Goal: Obtain resource: Download file/media

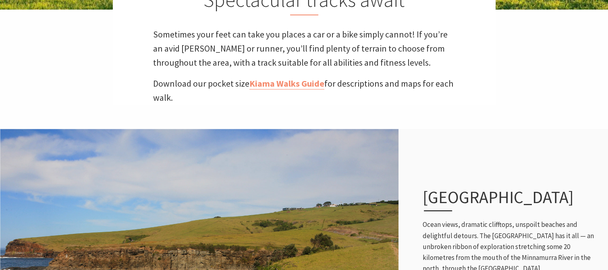
scroll to position [323, 0]
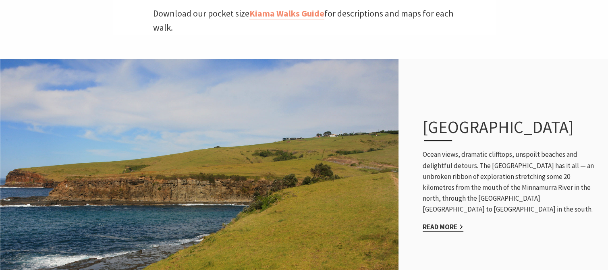
click at [439, 227] on link "Read More" at bounding box center [443, 227] width 41 height 9
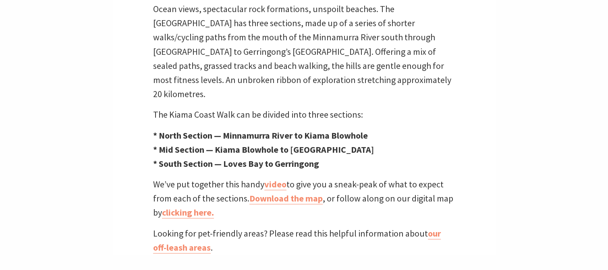
scroll to position [282, 0]
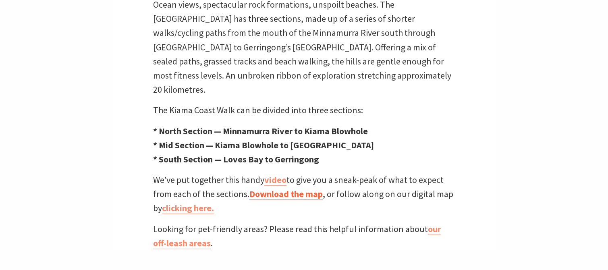
click at [283, 188] on link "Download the map" at bounding box center [286, 194] width 73 height 12
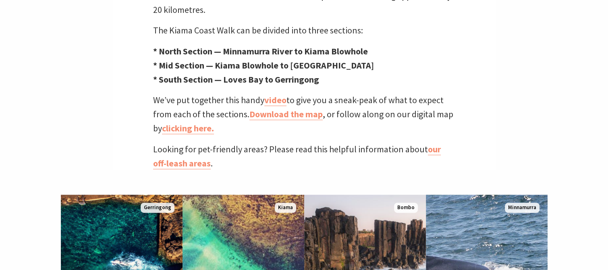
scroll to position [363, 0]
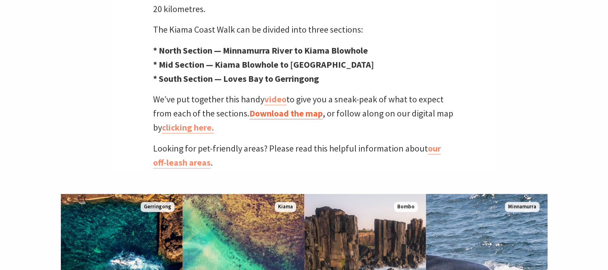
click at [270, 108] on link "Download the map" at bounding box center [286, 114] width 73 height 12
